Goal: Check status: Check status

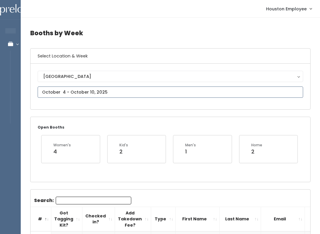
click at [106, 92] on input "text" at bounding box center [170, 92] width 265 height 11
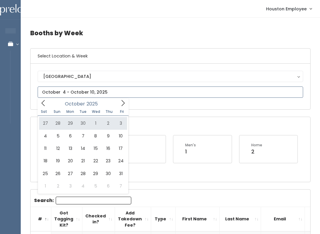
type input "September 27 to October 3"
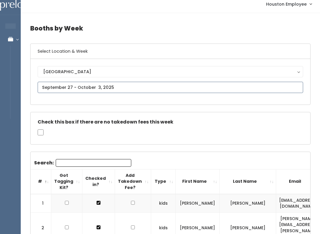
click at [91, 87] on input "text" at bounding box center [170, 87] width 265 height 11
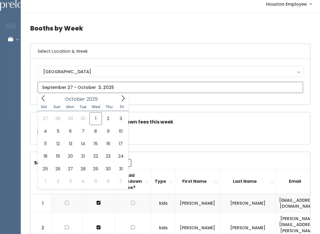
scroll to position [5, 0]
click at [45, 100] on icon at bounding box center [43, 98] width 7 height 7
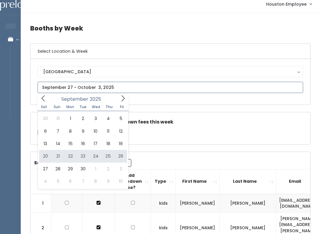
type input "September 20 to September 26"
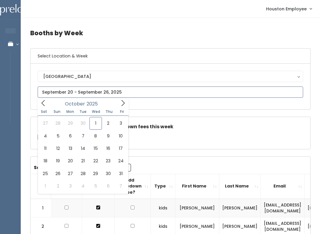
type input "September 27 to October 3"
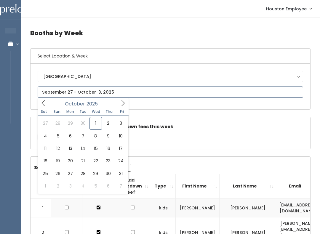
click at [44, 102] on icon at bounding box center [43, 103] width 7 height 7
type input "September 20 to September 26"
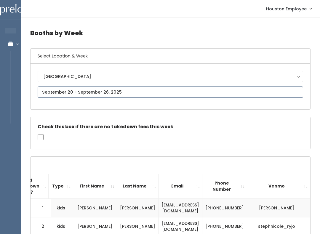
click at [140, 89] on input "text" at bounding box center [170, 92] width 265 height 11
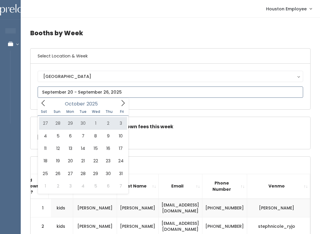
type input "[DATE] to [DATE]"
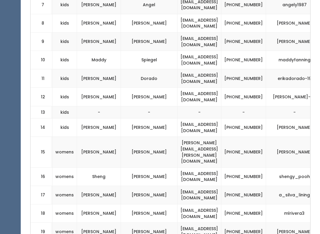
scroll to position [0, 100]
